Goal: Task Accomplishment & Management: Manage account settings

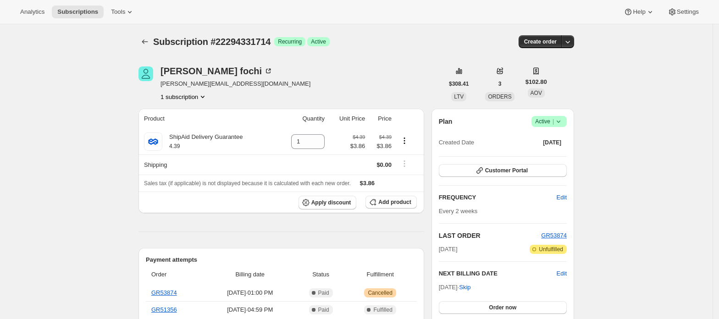
click at [552, 123] on span "Active |" at bounding box center [549, 121] width 28 height 9
click at [549, 149] on button "Cancel subscription" at bounding box center [552, 155] width 57 height 15
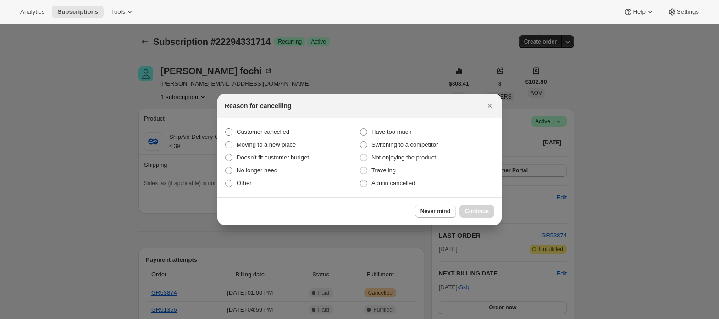
click at [270, 131] on span "Customer cancelled" at bounding box center [263, 131] width 53 height 7
click at [226, 129] on input "Customer cancelled" at bounding box center [225, 128] width 0 height 0
radio input "true"
click at [483, 213] on span "Continue" at bounding box center [477, 211] width 24 height 7
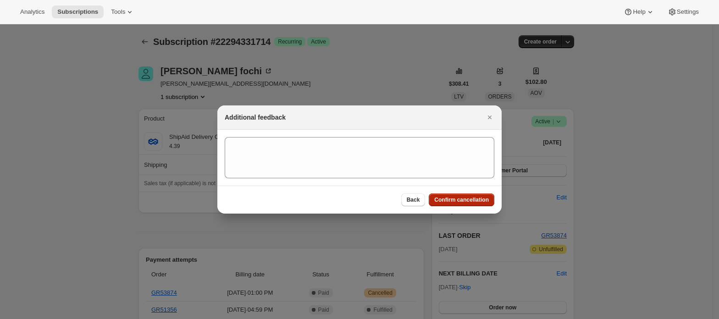
click at [480, 198] on span "Confirm cancellation" at bounding box center [461, 199] width 55 height 7
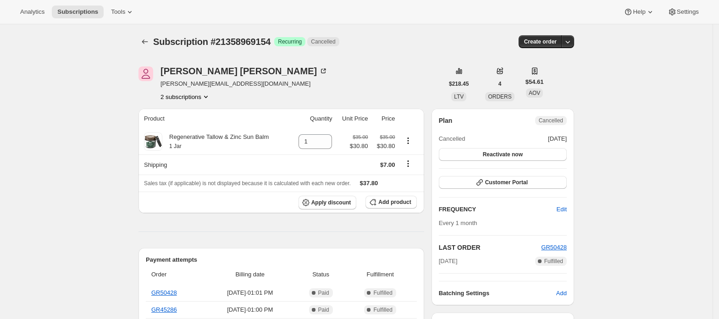
click at [196, 98] on button "2 subscriptions" at bounding box center [185, 96] width 50 height 9
click at [203, 117] on span "21358936386" at bounding box center [189, 114] width 64 height 9
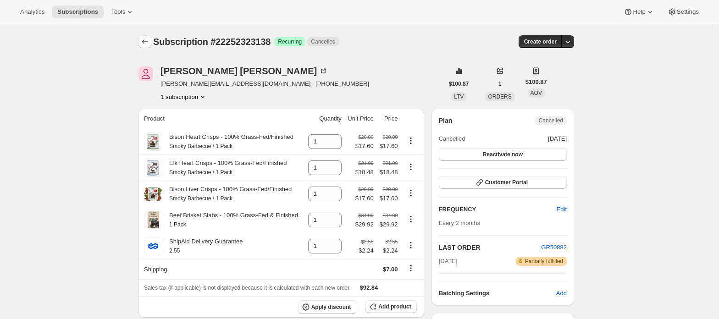
click at [149, 44] on icon "Subscriptions" at bounding box center [144, 41] width 9 height 9
